Goal: Task Accomplishment & Management: Use online tool/utility

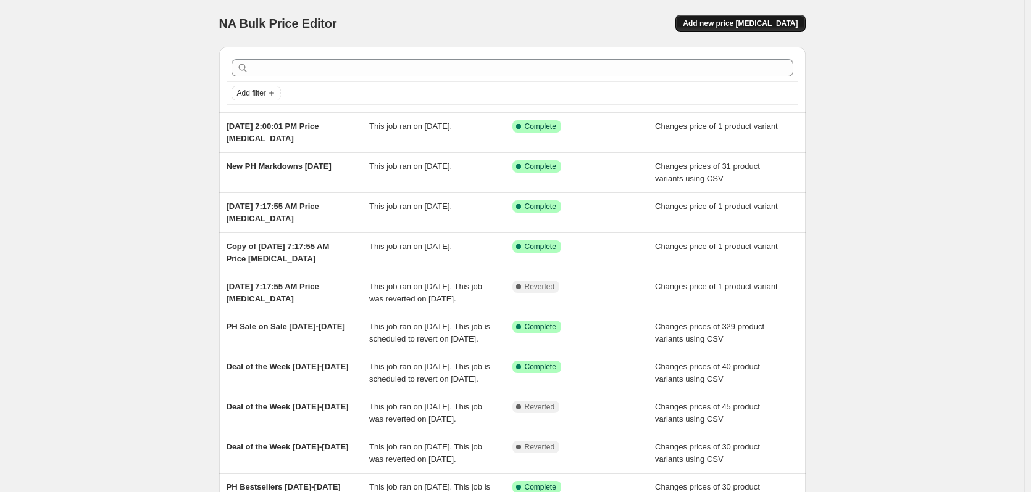
click at [743, 23] on span "Add new price [MEDICAL_DATA]" at bounding box center [740, 24] width 115 height 10
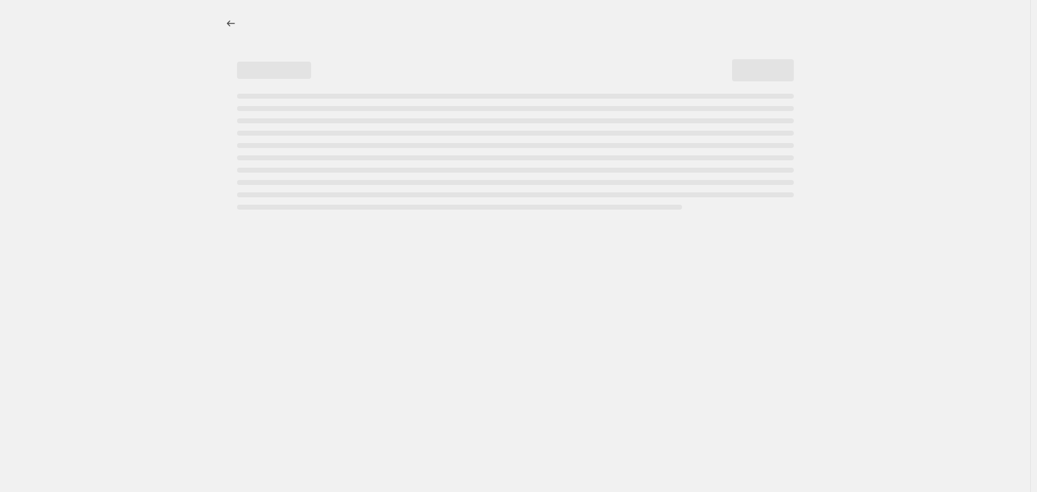
select select "percentage"
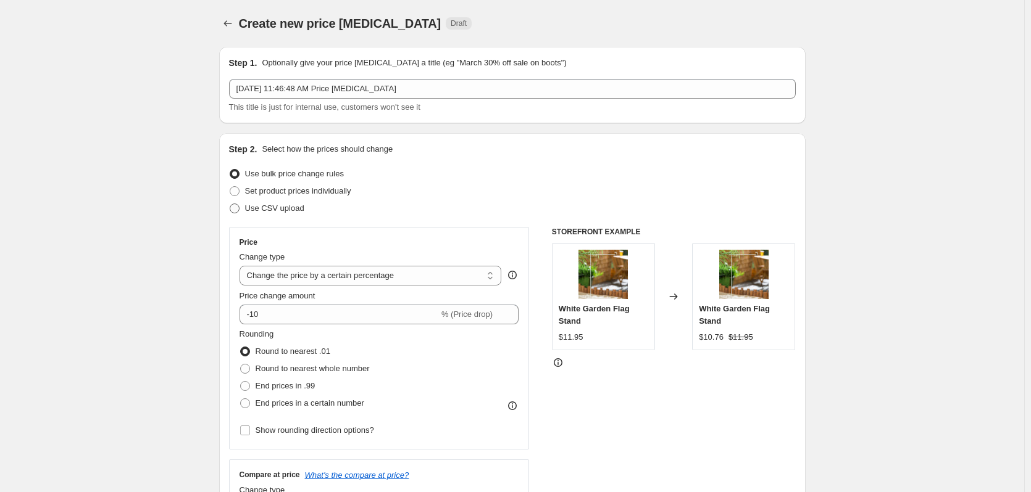
click at [237, 209] on span at bounding box center [235, 209] width 10 height 10
click at [230, 204] on input "Use CSV upload" at bounding box center [230, 204] width 1 height 1
radio input "true"
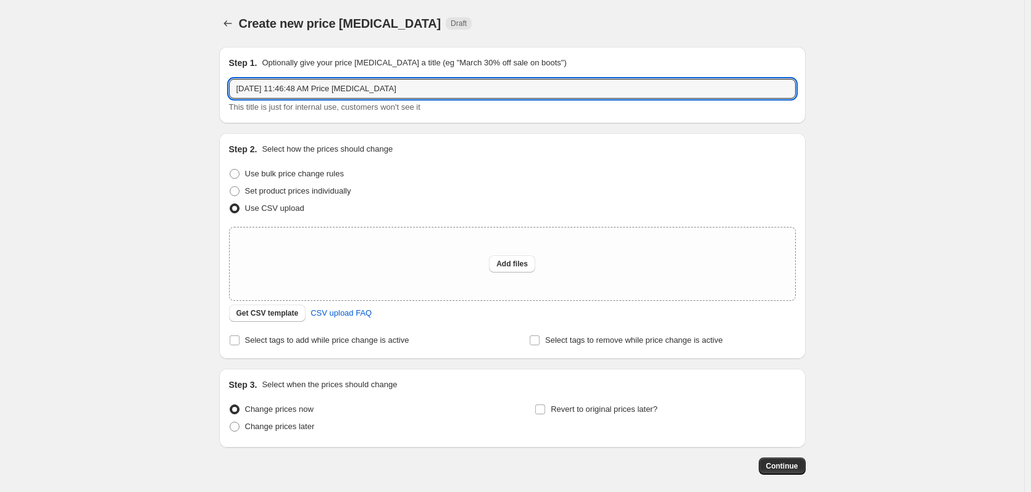
drag, startPoint x: 408, startPoint y: 94, endPoint x: 120, endPoint y: 74, distance: 288.3
click at [120, 74] on div "Create new price [MEDICAL_DATA]. This page is ready Create new price [MEDICAL_D…" at bounding box center [512, 275] width 1024 height 550
type input "PH DOTW"
click at [232, 20] on icon "Price change jobs" at bounding box center [228, 23] width 12 height 12
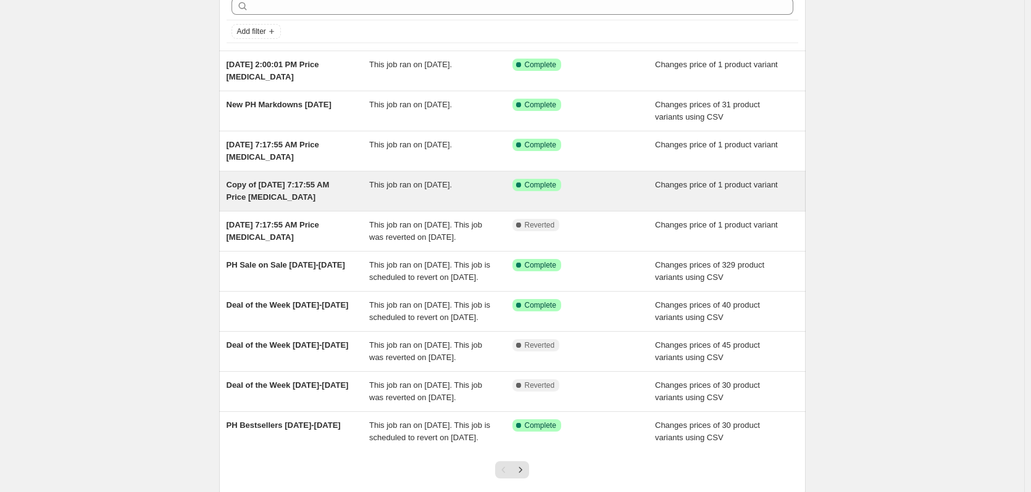
scroll to position [123, 0]
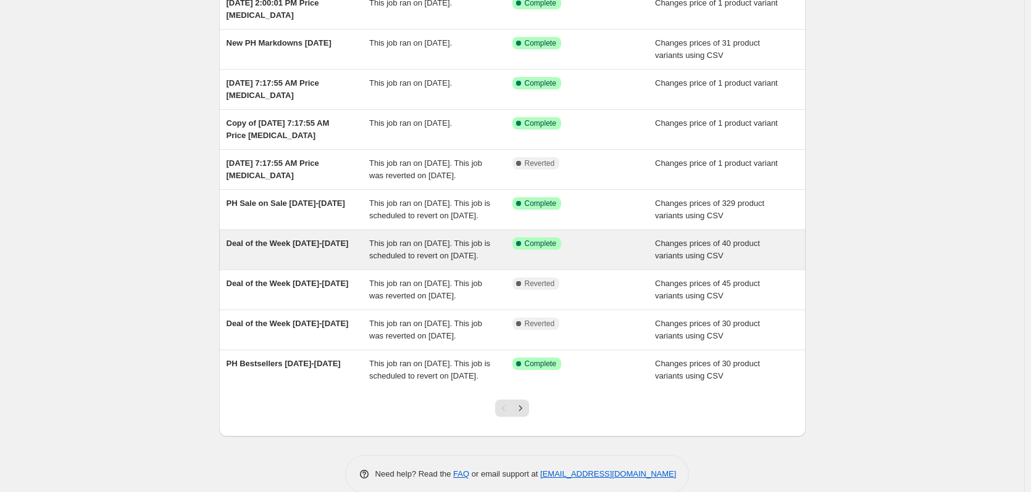
click at [438, 260] on span "This job ran on [DATE]. This job is scheduled to revert on [DATE]." at bounding box center [429, 250] width 121 height 22
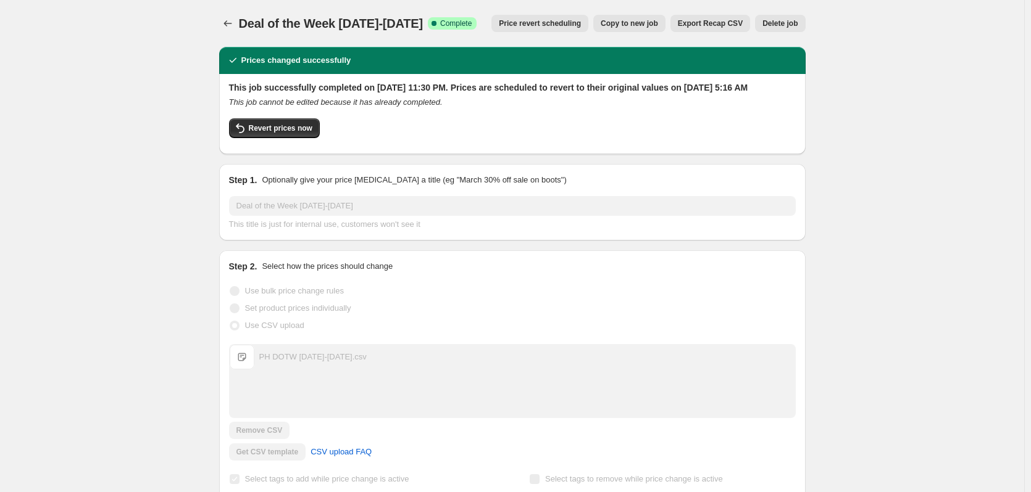
click at [631, 22] on span "Copy to new job" at bounding box center [628, 24] width 57 height 10
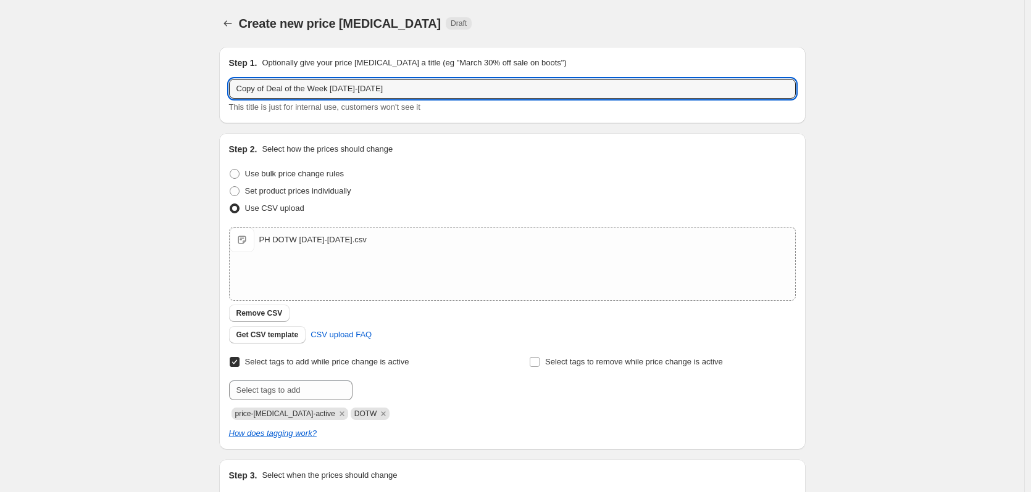
drag, startPoint x: 270, startPoint y: 88, endPoint x: 188, endPoint y: 84, distance: 82.2
click at [188, 84] on div "Create new price [MEDICAL_DATA]. This page is ready Create new price [MEDICAL_D…" at bounding box center [512, 320] width 1024 height 641
click at [315, 88] on input "Deal of the Week [DATE]-[DATE]" at bounding box center [512, 89] width 567 height 20
click at [343, 89] on input "Deal of the Week 9.19.25-9.18.25" at bounding box center [512, 89] width 567 height 20
type input "Deal of the Week [DATE]-[DATE]"
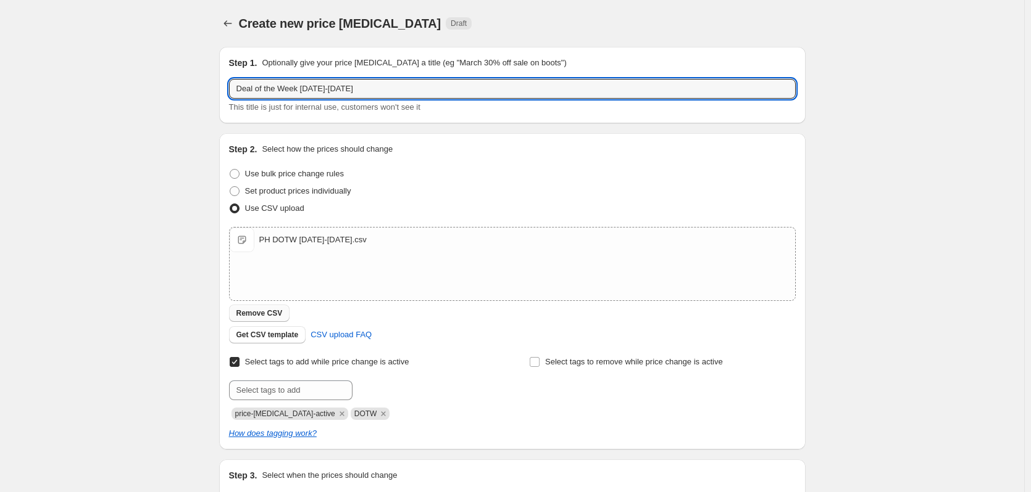
click at [266, 315] on span "Remove CSV" at bounding box center [259, 314] width 46 height 10
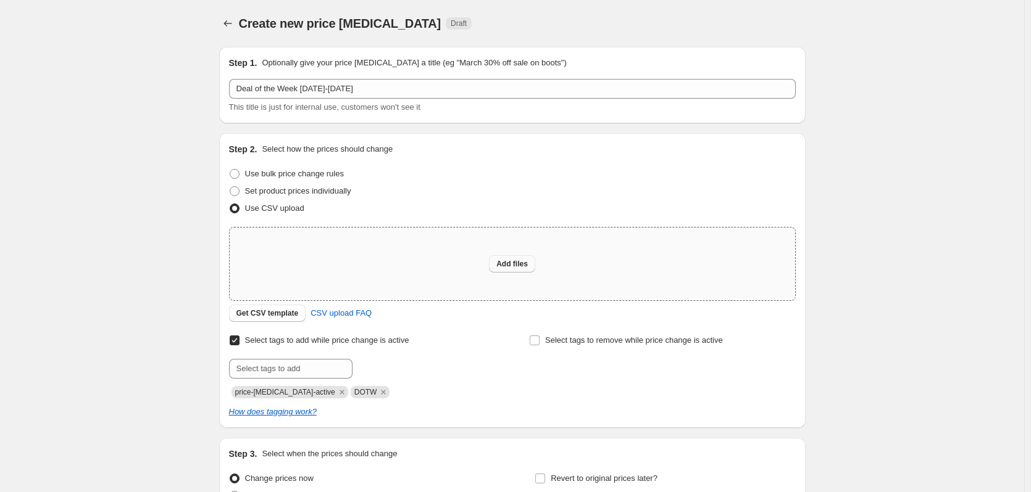
click at [519, 265] on span "Add files" at bounding box center [511, 264] width 31 height 10
type input "C:\fakepath\PH DOTW [DATE]-[DATE].csv"
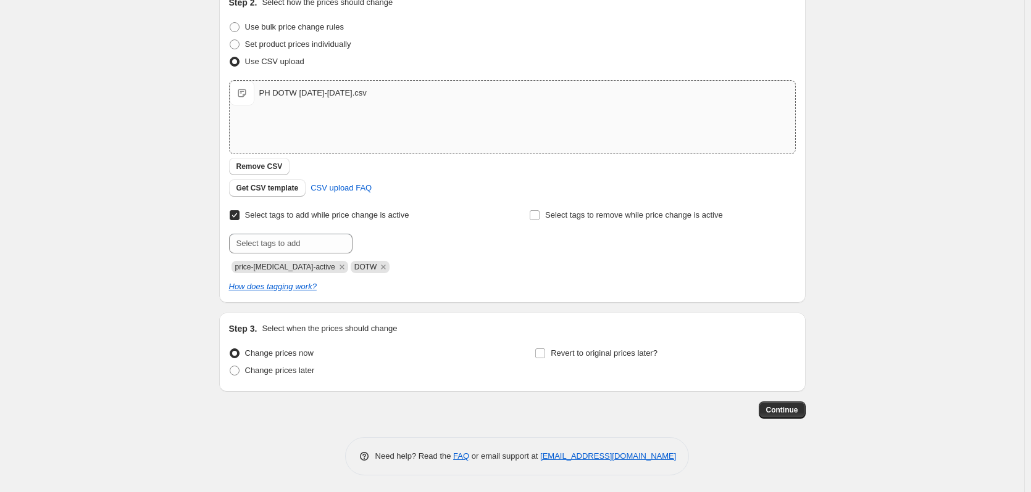
scroll to position [149, 0]
click at [285, 359] on span "Change prices later" at bounding box center [280, 368] width 70 height 9
click at [230, 359] on input "Change prices later" at bounding box center [230, 364] width 1 height 1
radio input "true"
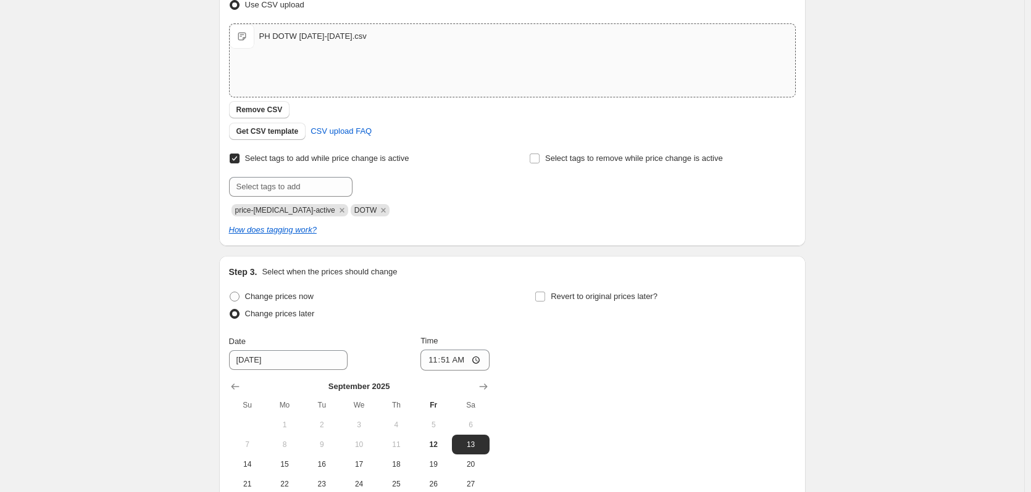
scroll to position [272, 0]
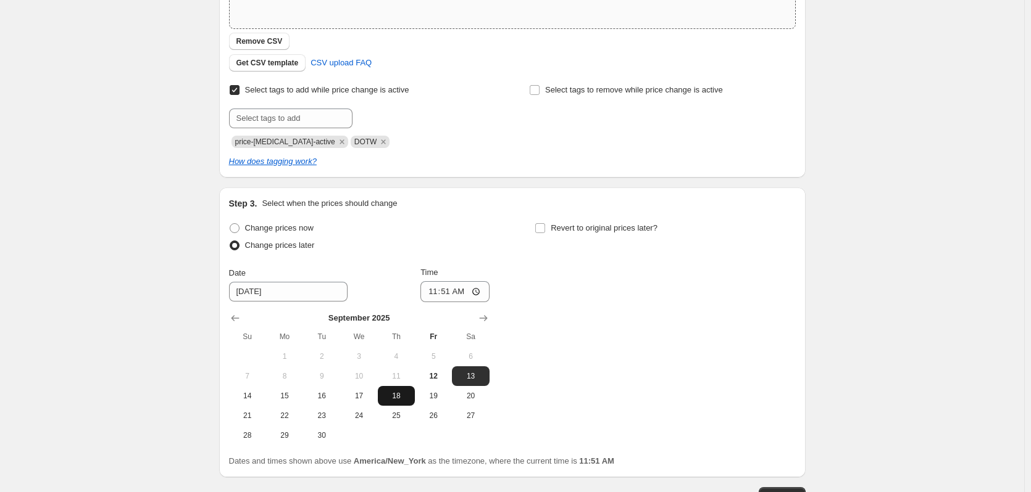
click at [404, 359] on button "18" at bounding box center [396, 396] width 37 height 20
type input "[DATE]"
click at [480, 289] on input "11:51" at bounding box center [454, 291] width 69 height 21
type input "23:51"
click at [460, 238] on div "Change prices later" at bounding box center [359, 245] width 260 height 17
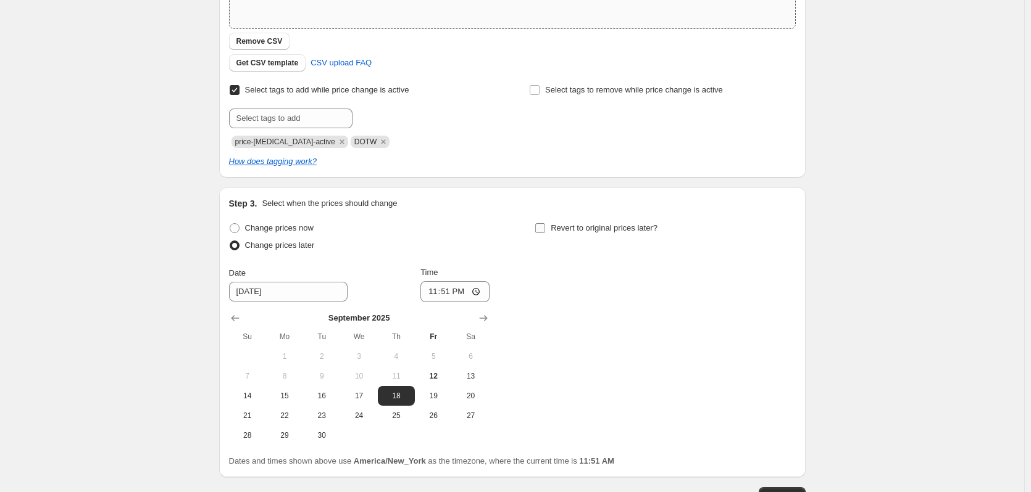
click at [545, 228] on input "Revert to original prices later?" at bounding box center [540, 228] width 10 height 10
checkbox input "true"
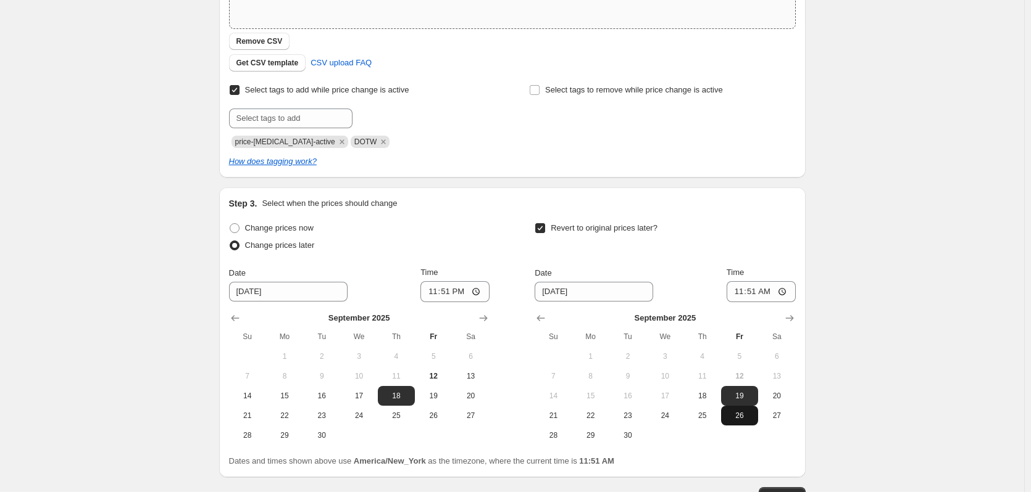
click at [742, 359] on span "26" at bounding box center [739, 416] width 27 height 10
type input "[DATE]"
click at [787, 293] on input "11:51" at bounding box center [760, 291] width 69 height 21
type input "05:00"
click at [709, 230] on div "Revert to original prices later?" at bounding box center [664, 238] width 260 height 37
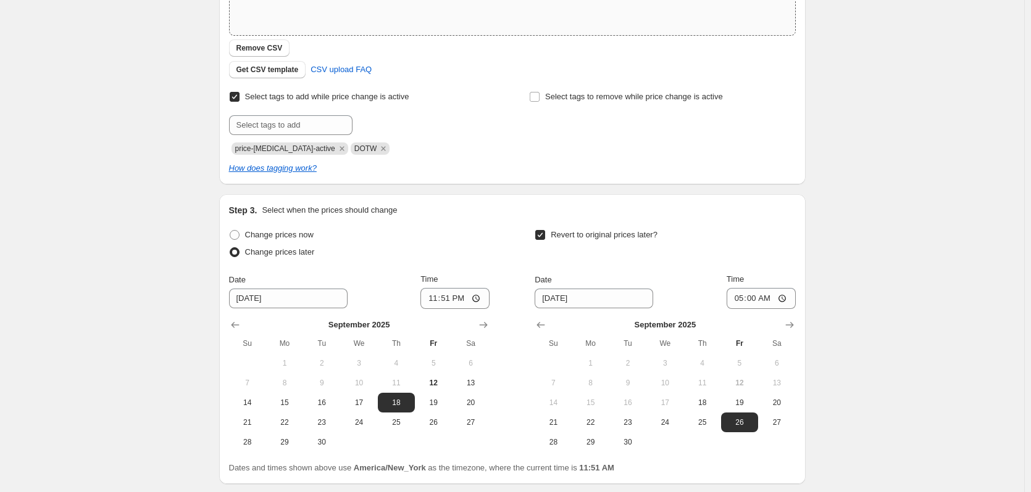
scroll to position [360, 0]
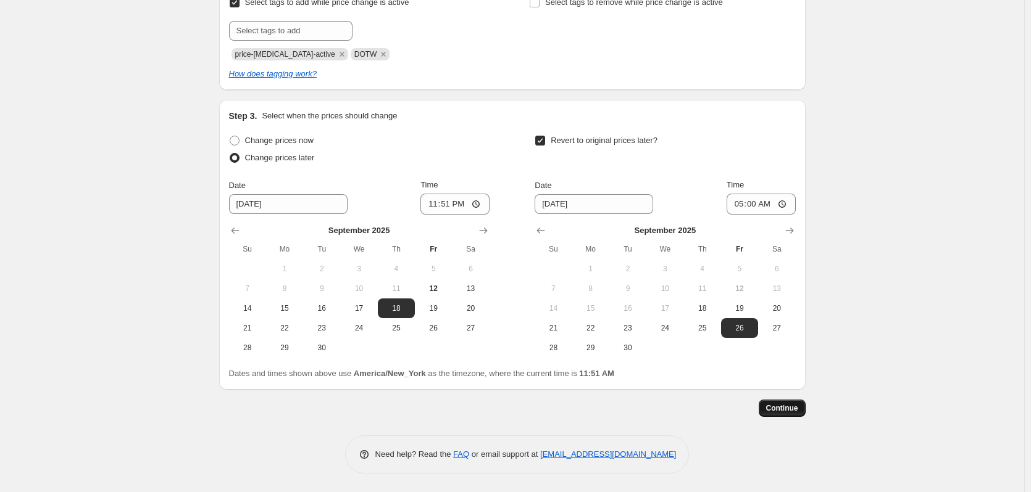
click at [788, 359] on span "Continue" at bounding box center [782, 409] width 32 height 10
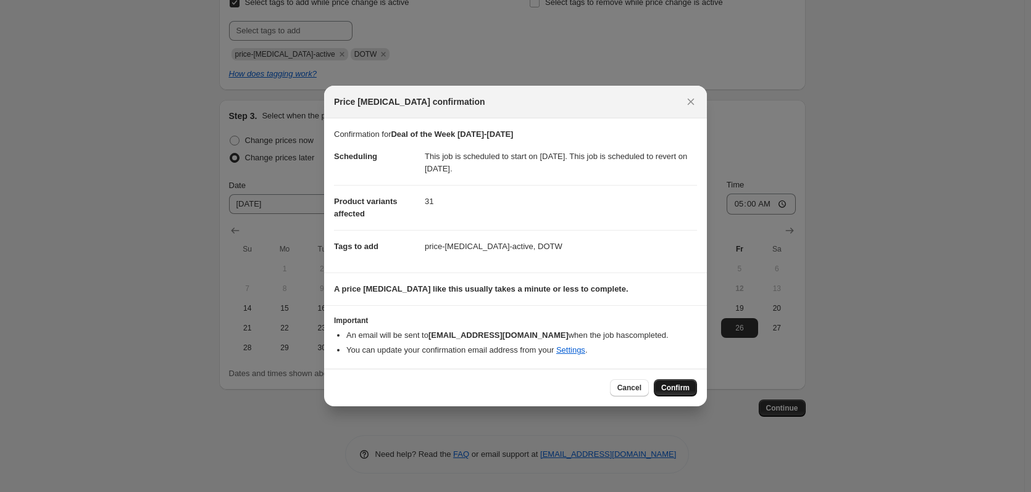
click at [670, 359] on span "Confirm" at bounding box center [675, 388] width 28 height 10
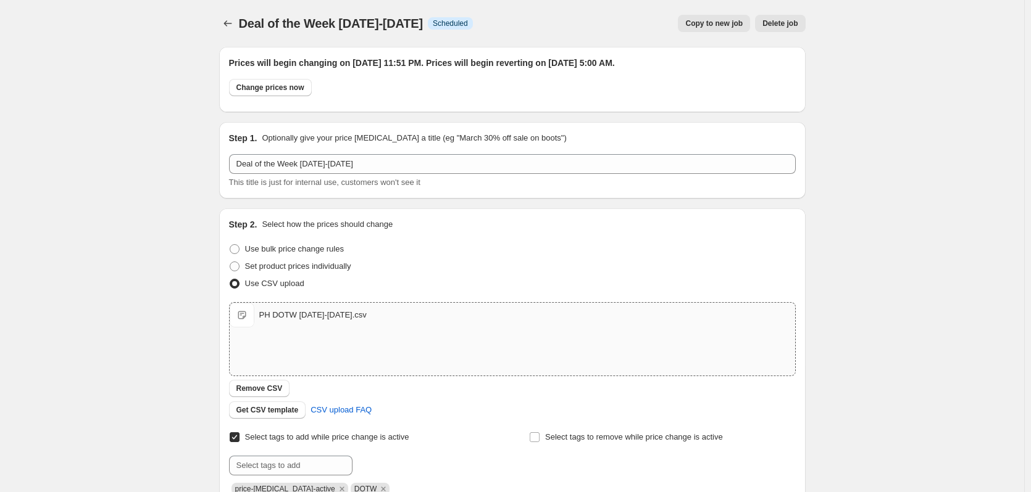
click at [728, 23] on span "Copy to new job" at bounding box center [713, 24] width 57 height 10
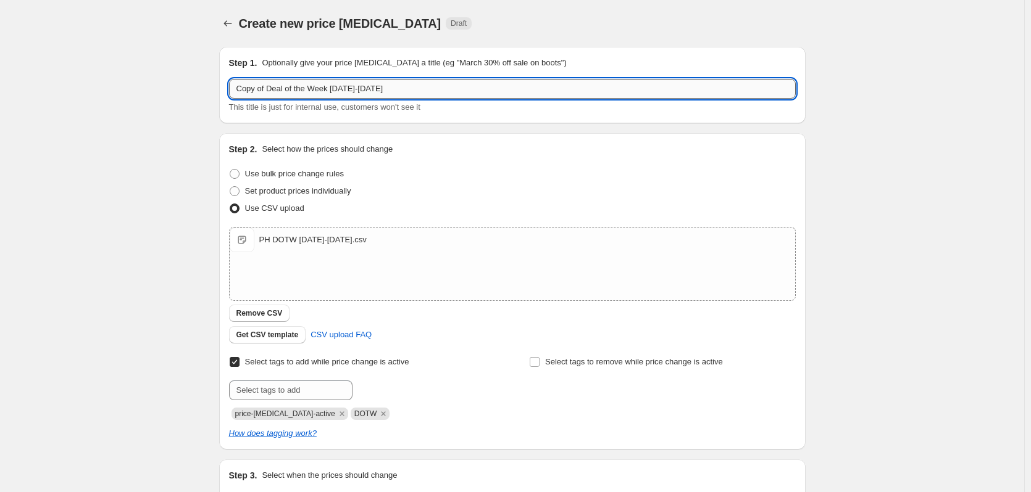
click at [273, 91] on input "Copy of Deal of the Week [DATE]-[DATE]" at bounding box center [512, 89] width 567 height 20
drag, startPoint x: 269, startPoint y: 88, endPoint x: 104, endPoint y: 73, distance: 166.1
click at [104, 73] on div "Create new price [MEDICAL_DATA]. This page is ready Create new price [MEDICAL_D…" at bounding box center [512, 320] width 1024 height 641
click at [316, 87] on input "Deal of the Week [DATE]-[DATE]" at bounding box center [512, 89] width 567 height 20
drag, startPoint x: 344, startPoint y: 89, endPoint x: 331, endPoint y: 90, distance: 13.0
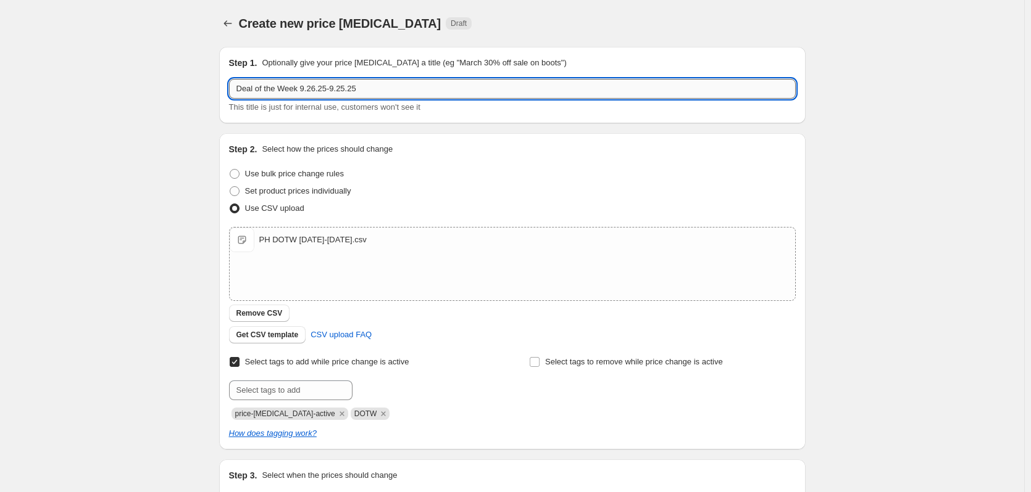
click at [331, 90] on input "Deal of the Week 9.26.25-9.25.25" at bounding box center [512, 89] width 567 height 20
type input "Deal of the Week [DATE]-[DATE]"
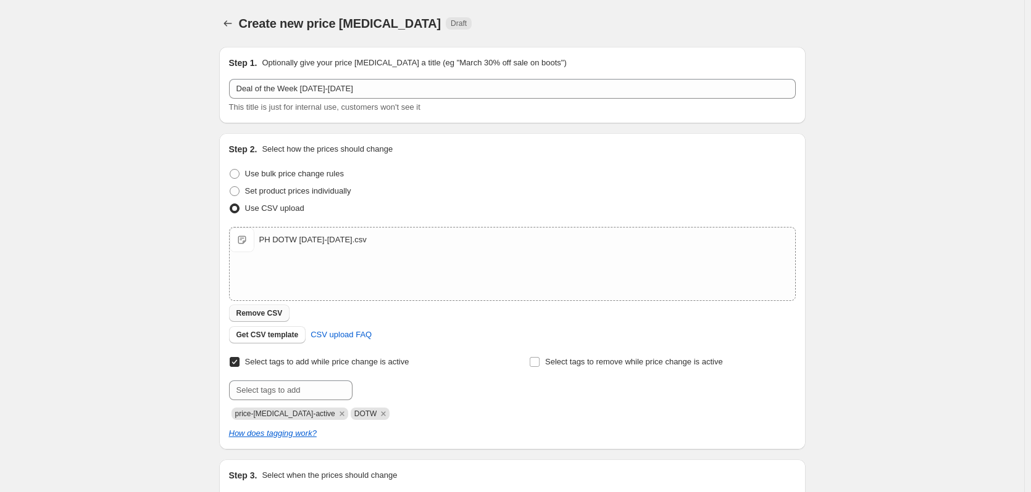
click at [265, 315] on span "Remove CSV" at bounding box center [259, 314] width 46 height 10
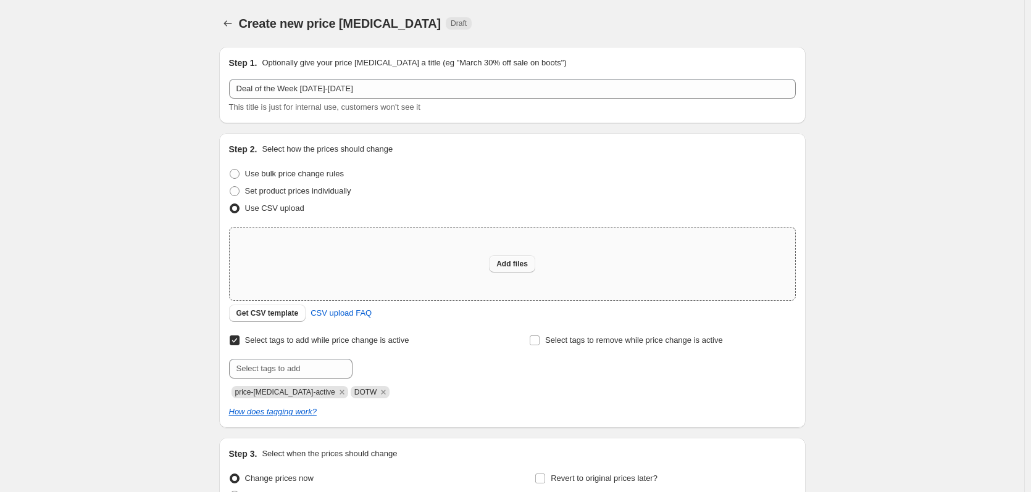
click at [505, 265] on span "Add files" at bounding box center [511, 264] width 31 height 10
type input "C:\fakepath\PH DOTW [DATE]-[DATE].csv"
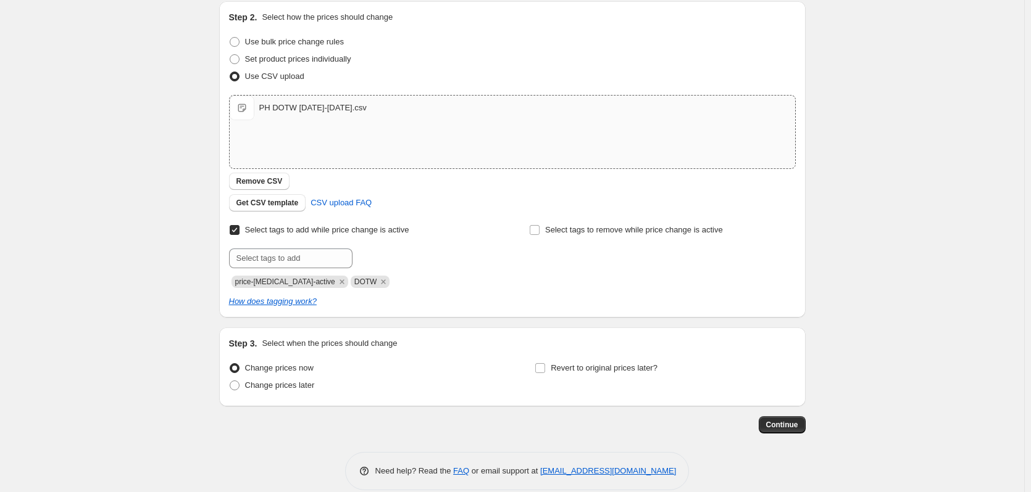
scroll to position [149, 0]
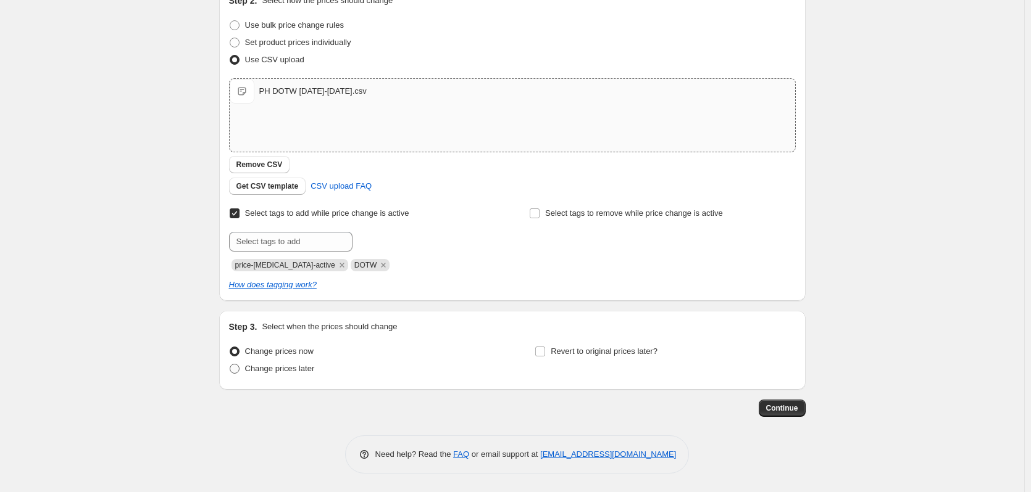
click at [246, 359] on label "Change prices later" at bounding box center [272, 368] width 86 height 17
click at [230, 359] on input "Change prices later" at bounding box center [230, 364] width 1 height 1
radio input "true"
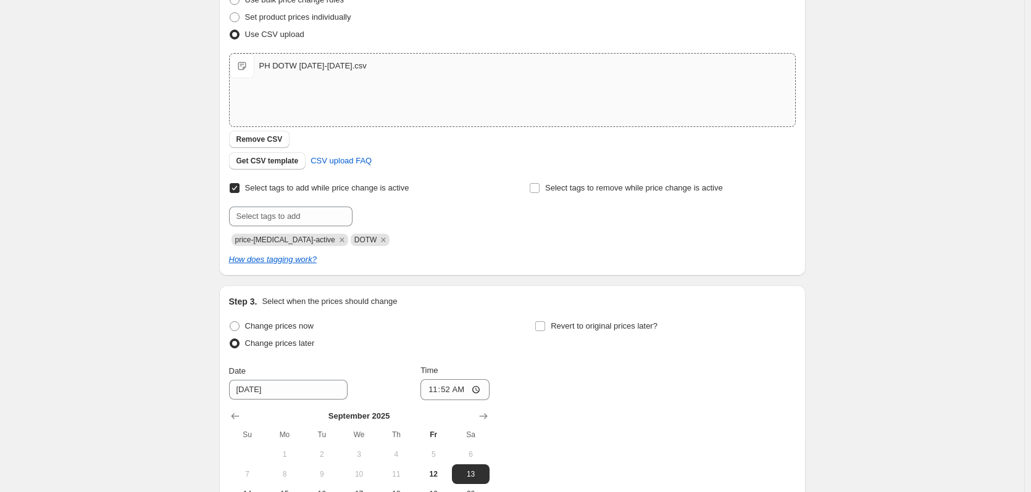
scroll to position [360, 0]
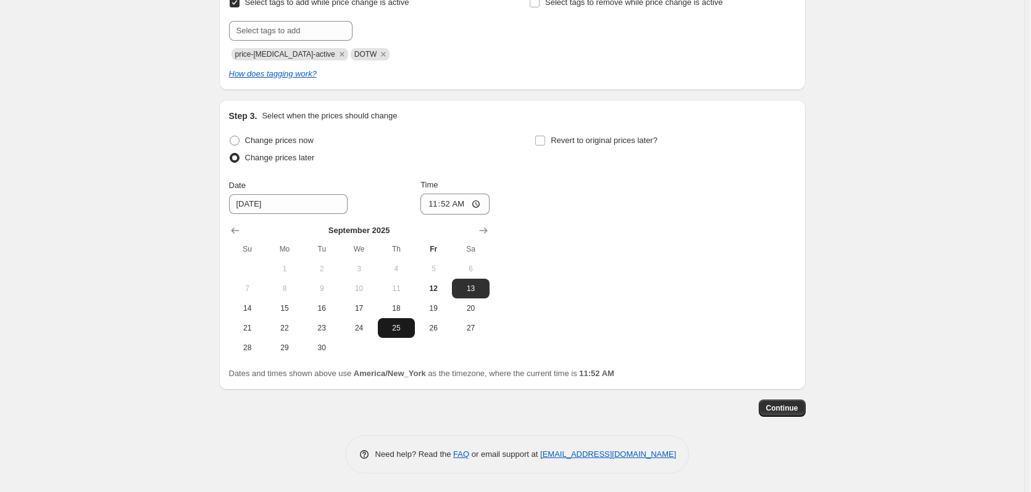
click at [402, 327] on span "25" at bounding box center [396, 328] width 27 height 10
type input "[DATE]"
click at [480, 203] on input "11:52" at bounding box center [454, 204] width 69 height 21
type input "23:52"
click at [507, 181] on div "Change prices now Change prices later Date [DATE] Time 23:52 [DATE] Su Mo Tu We…" at bounding box center [512, 245] width 567 height 226
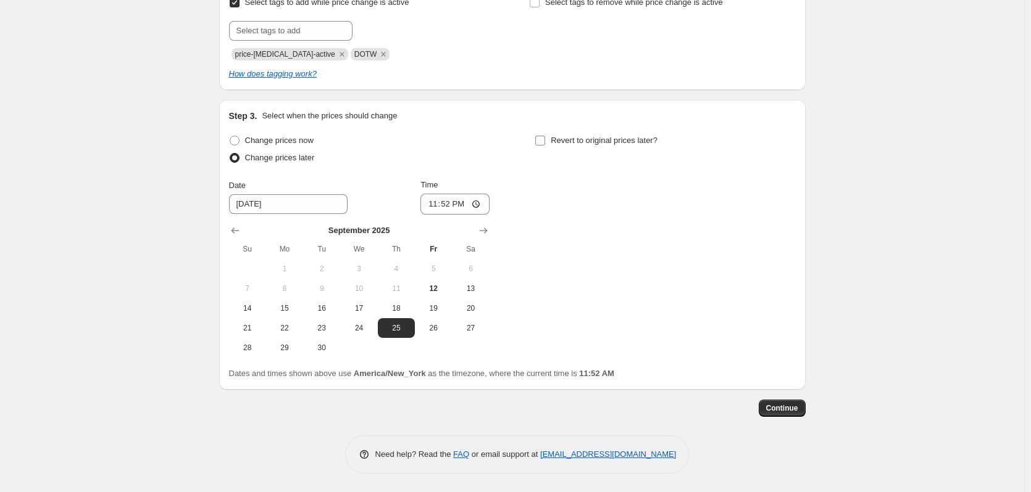
click at [545, 143] on input "Revert to original prices later?" at bounding box center [540, 141] width 10 height 10
checkbox input "true"
click at [788, 230] on icon "Show next month, October 2025" at bounding box center [789, 231] width 12 height 12
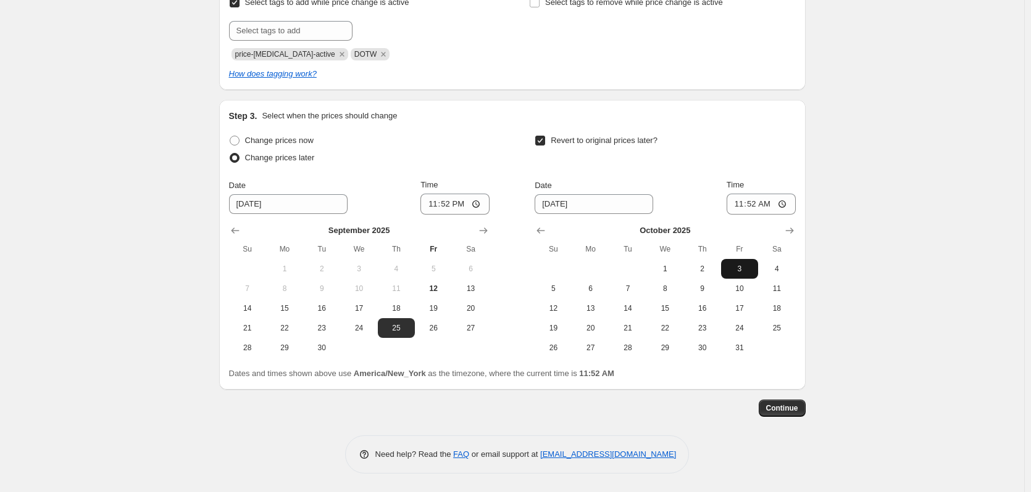
click at [749, 268] on span "3" at bounding box center [739, 269] width 27 height 10
type input "[DATE]"
click at [783, 206] on input "11:52" at bounding box center [760, 204] width 69 height 21
type input "05:00"
click at [742, 161] on div "Revert to original prices later?" at bounding box center [664, 150] width 260 height 37
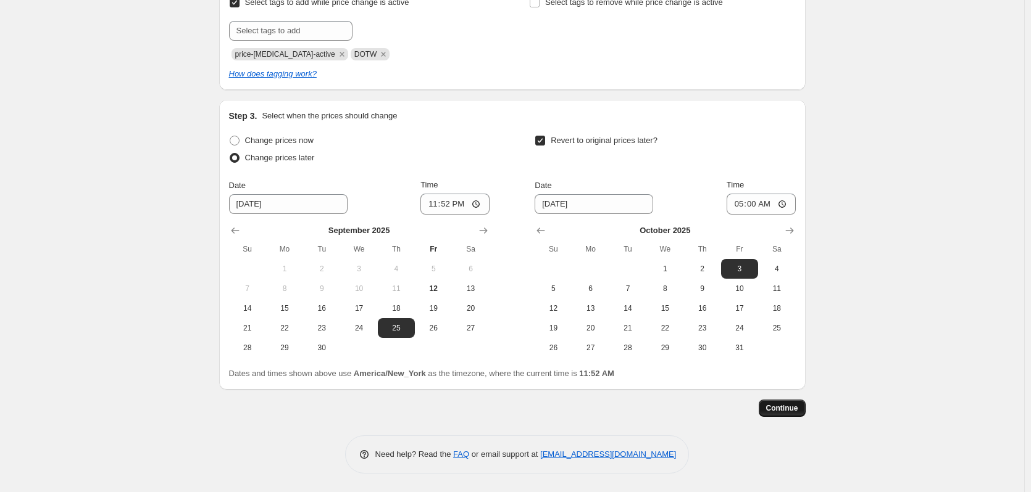
click at [779, 359] on span "Continue" at bounding box center [782, 409] width 32 height 10
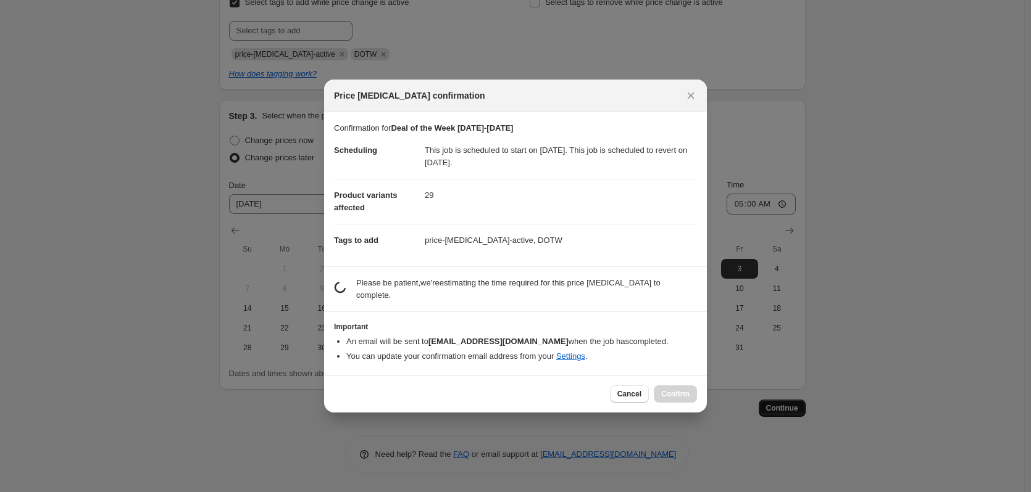
scroll to position [0, 0]
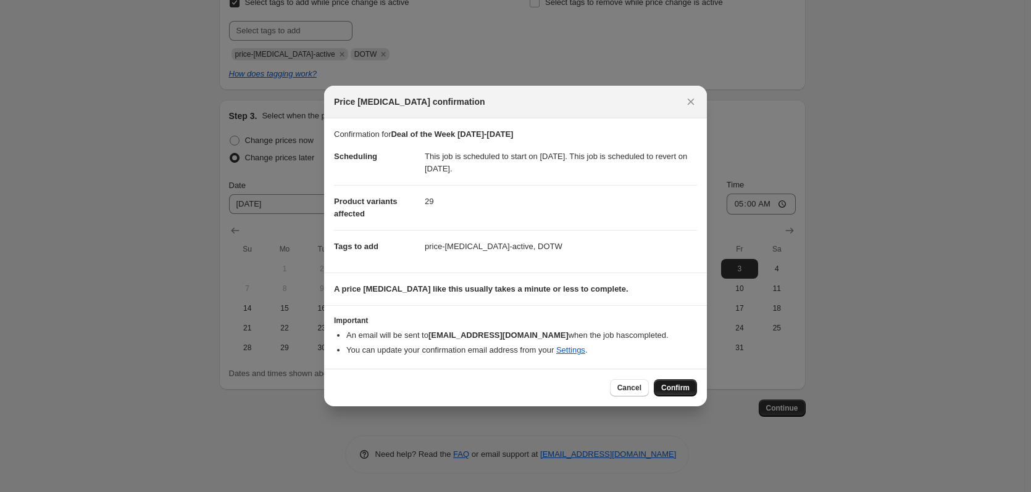
click at [681, 359] on span "Confirm" at bounding box center [675, 388] width 28 height 10
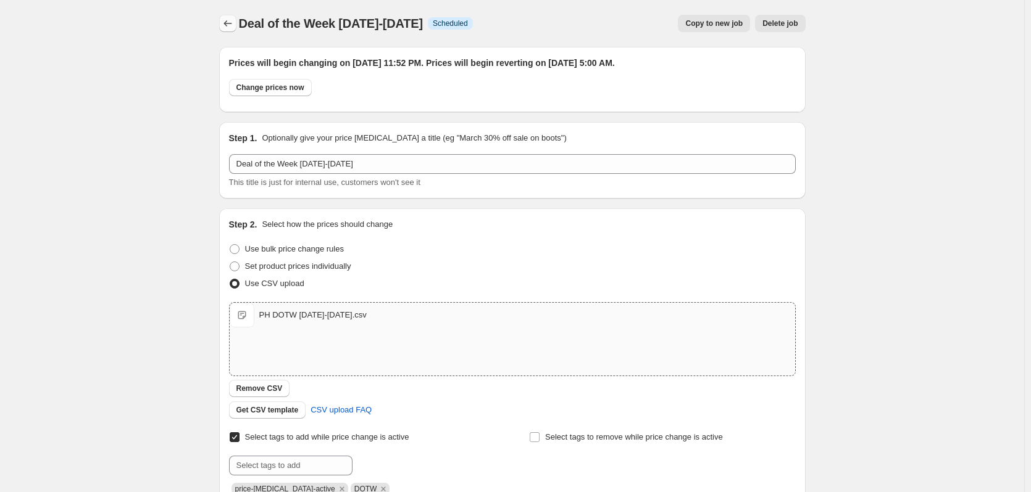
click at [229, 23] on icon "Price change jobs" at bounding box center [228, 23] width 12 height 12
